Goal: Check status

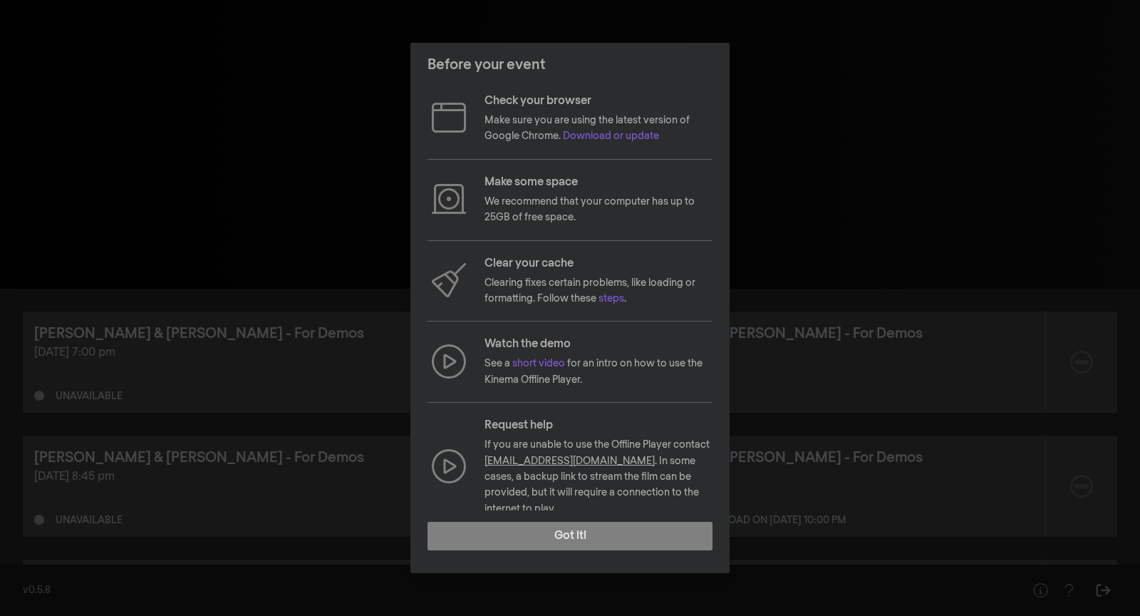
click at [202, 343] on div "Before your event Check your browser Make sure you are using the latest version…" at bounding box center [570, 308] width 1140 height 616
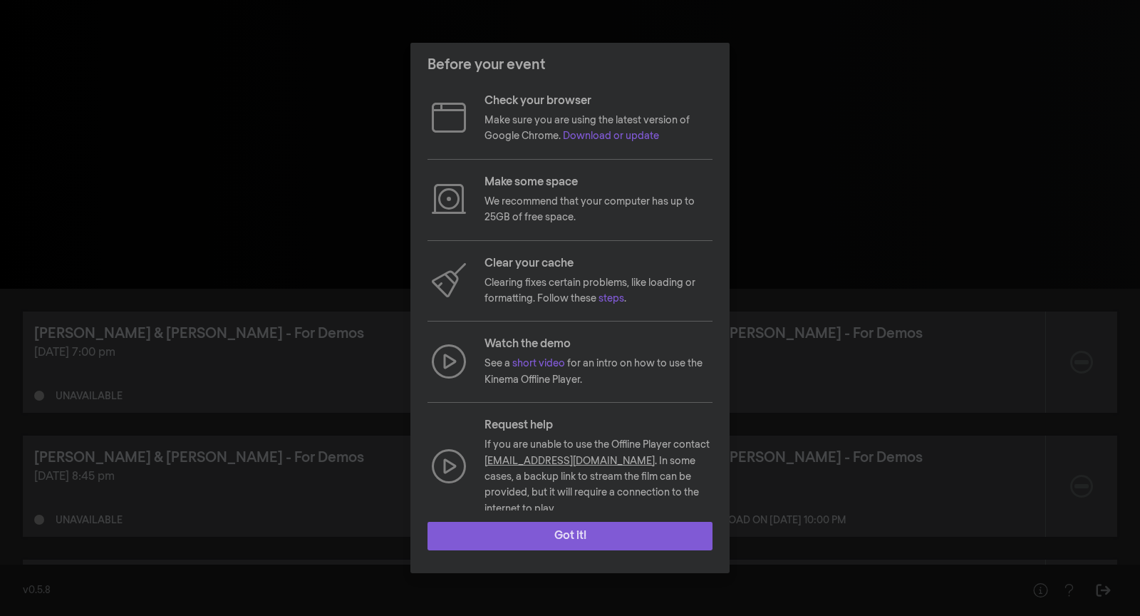
click at [505, 522] on button "Got it!" at bounding box center [570, 536] width 285 height 29
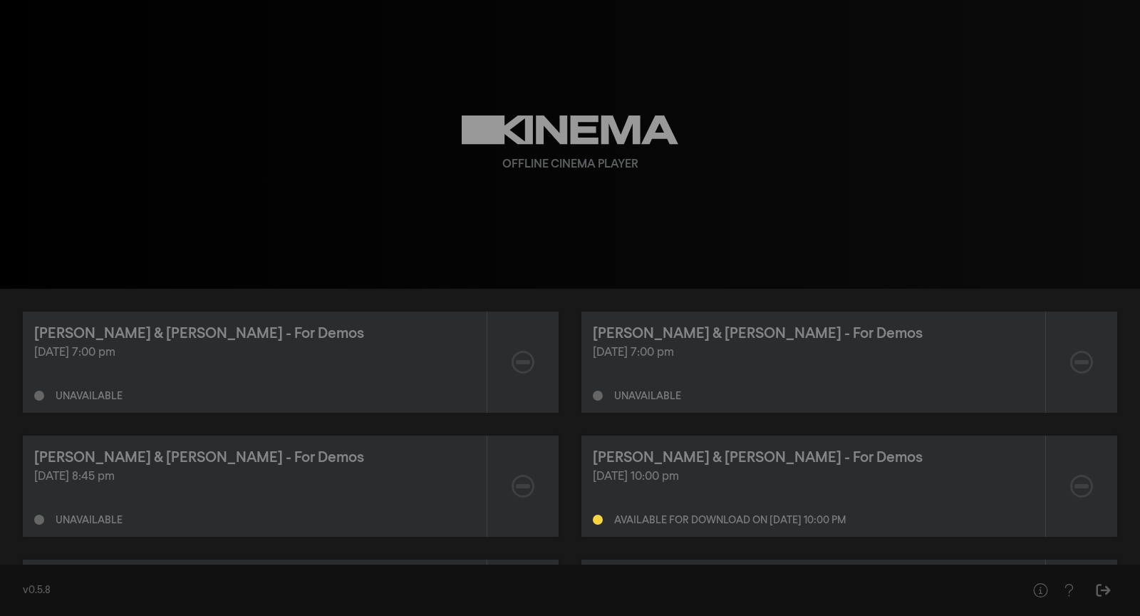
drag, startPoint x: 737, startPoint y: 355, endPoint x: 572, endPoint y: 319, distance: 169.1
click at [572, 319] on div "[PERSON_NAME] & [PERSON_NAME] - For Demos [DATE] 7:00 pm Unavailable [PERSON_NA…" at bounding box center [570, 547] width 1095 height 473
click at [747, 386] on div "Unavailable" at bounding box center [813, 392] width 441 height 17
drag, startPoint x: 685, startPoint y: 399, endPoint x: 618, endPoint y: 399, distance: 67.0
click at [618, 399] on div "Unavailable" at bounding box center [813, 392] width 441 height 17
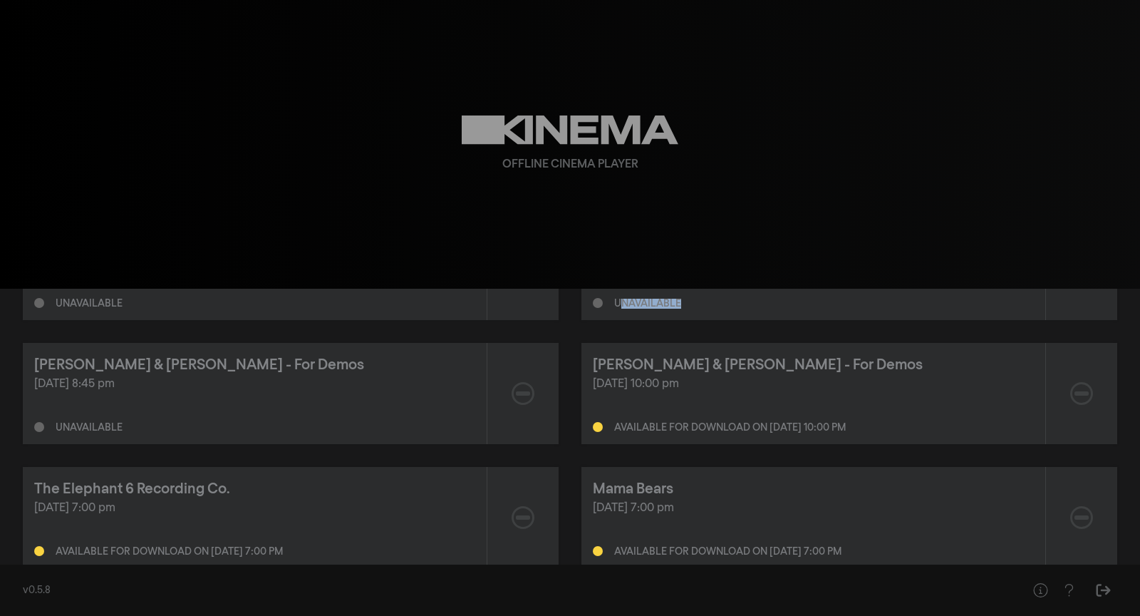
scroll to position [110, 0]
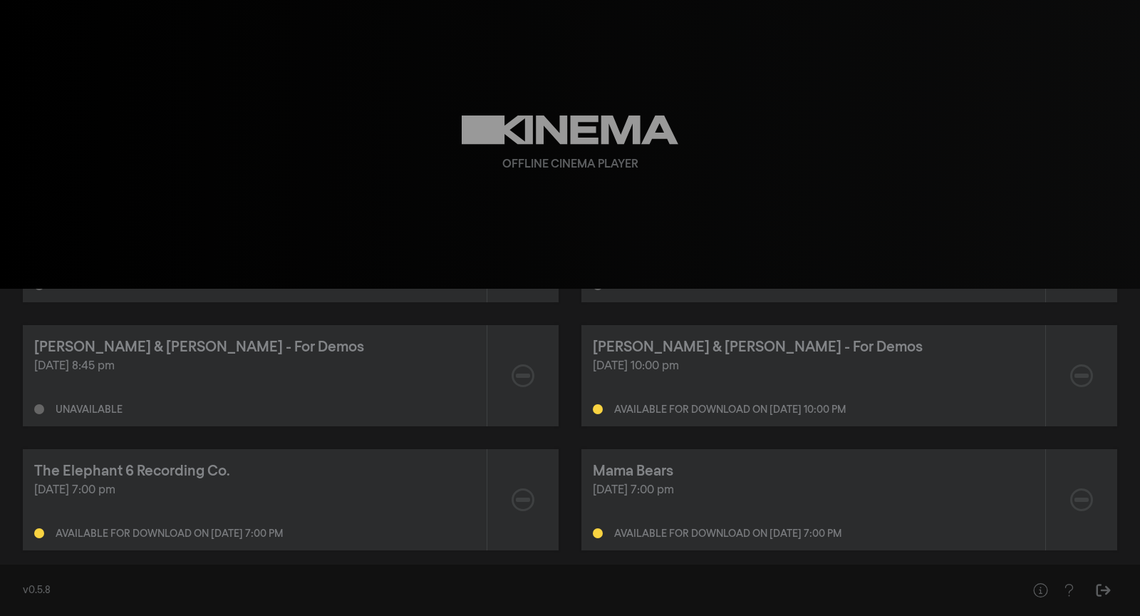
click at [618, 399] on div "Available for download on [DATE] 10:00 pm" at bounding box center [813, 406] width 441 height 17
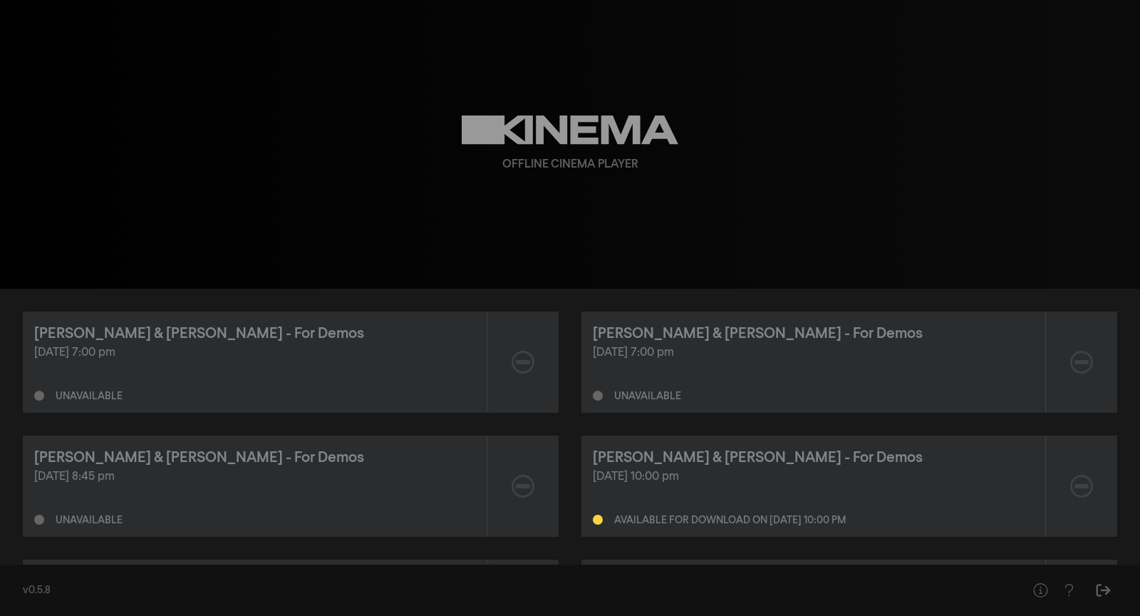
scroll to position [1, 0]
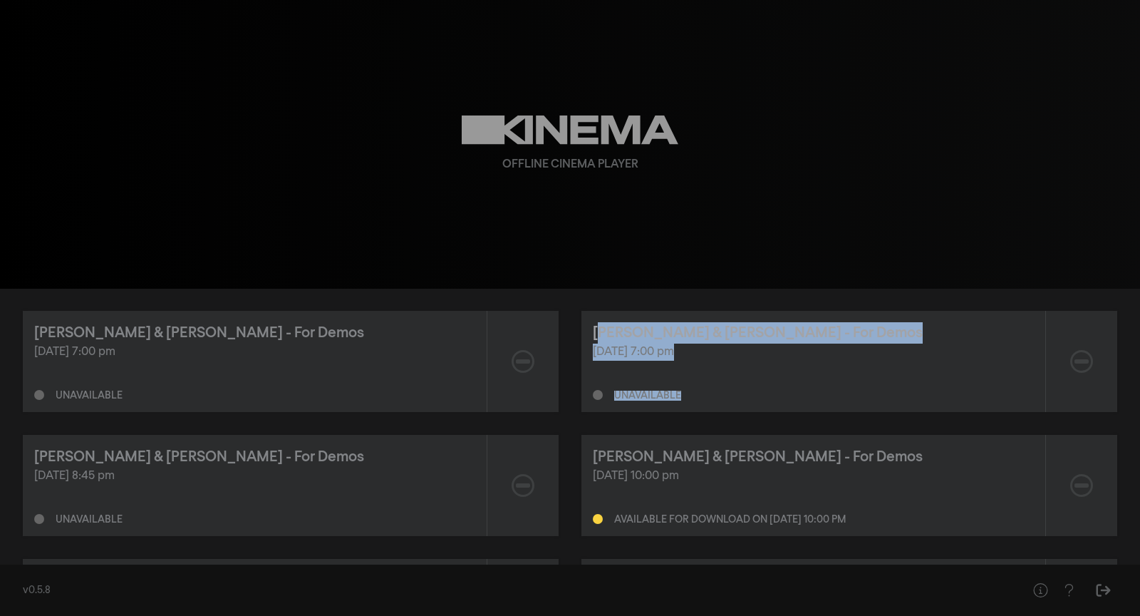
drag, startPoint x: 692, startPoint y: 398, endPoint x: 599, endPoint y: 337, distance: 111.7
click at [599, 337] on div "[PERSON_NAME] & [PERSON_NAME] - For Demos [DATE] 7:00 pm Unavailable" at bounding box center [814, 361] width 464 height 101
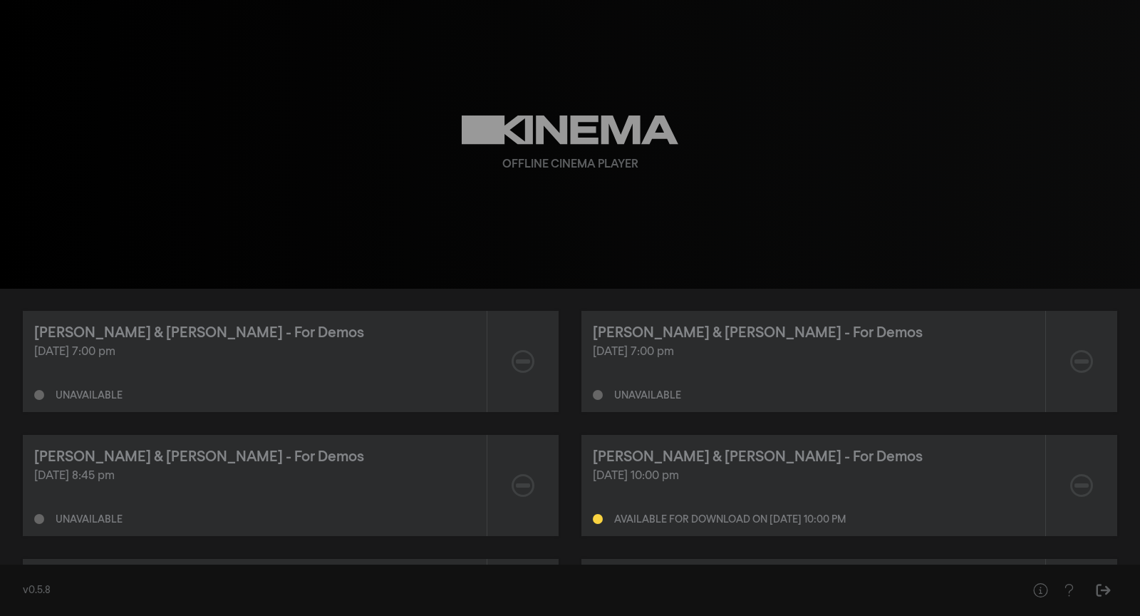
click at [639, 366] on div "[DATE] 7:00 pm Unavailable" at bounding box center [813, 372] width 441 height 57
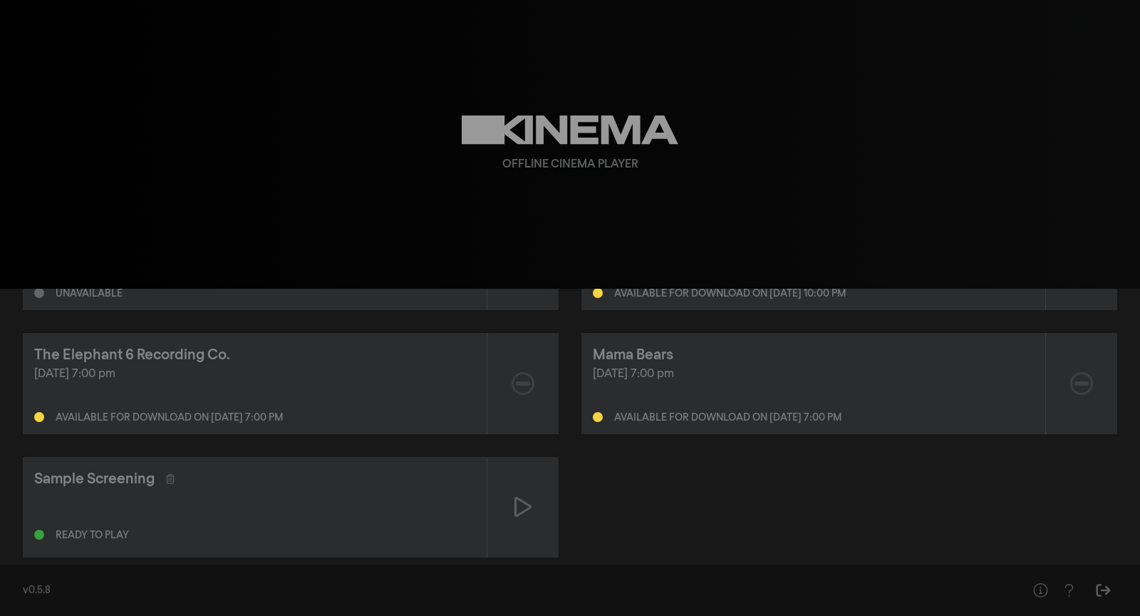
scroll to position [251, 0]
